Goal: Navigation & Orientation: Find specific page/section

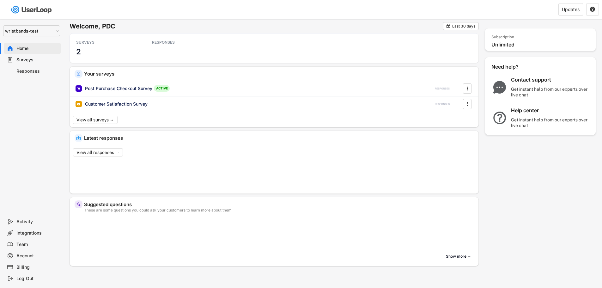
select select ""1348695171700984260__LOOKUP__1755087592031x530942177488485950""
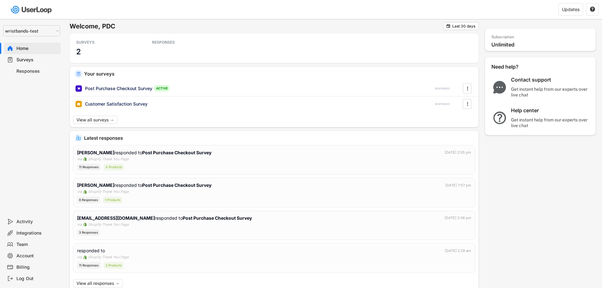
click at [29, 32] on select "Selet a store... [DOMAIN_NAME] wristbands-test" at bounding box center [31, 30] width 57 height 11
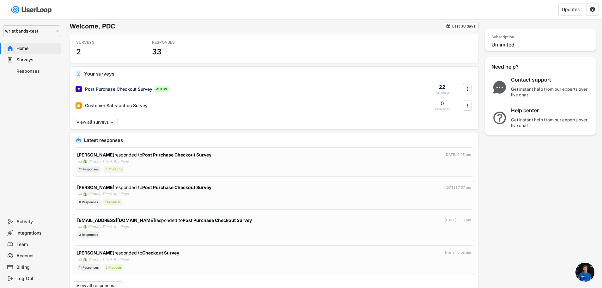
scroll to position [2679, 0]
click at [29, 31] on select "Selet a store... [DOMAIN_NAME] wristbands-test" at bounding box center [31, 30] width 57 height 11
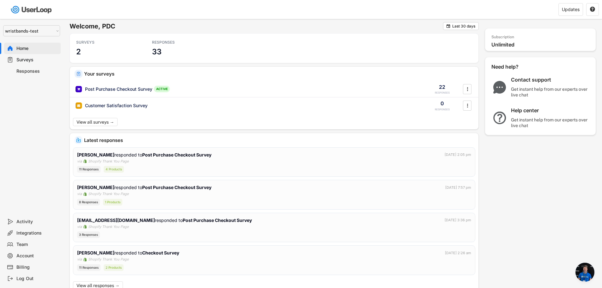
click at [29, 31] on select "Selet a store... [DOMAIN_NAME] wristbands-test" at bounding box center [31, 30] width 57 height 11
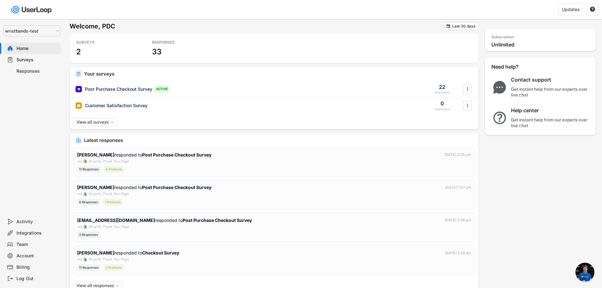
click at [29, 31] on select "Selet a store... [DOMAIN_NAME] wristbands-test" at bounding box center [31, 30] width 57 height 11
click at [26, 31] on select "Selet a store... [DOMAIN_NAME] wristbands-test" at bounding box center [31, 30] width 57 height 11
